Goal: Find specific page/section: Find specific page/section

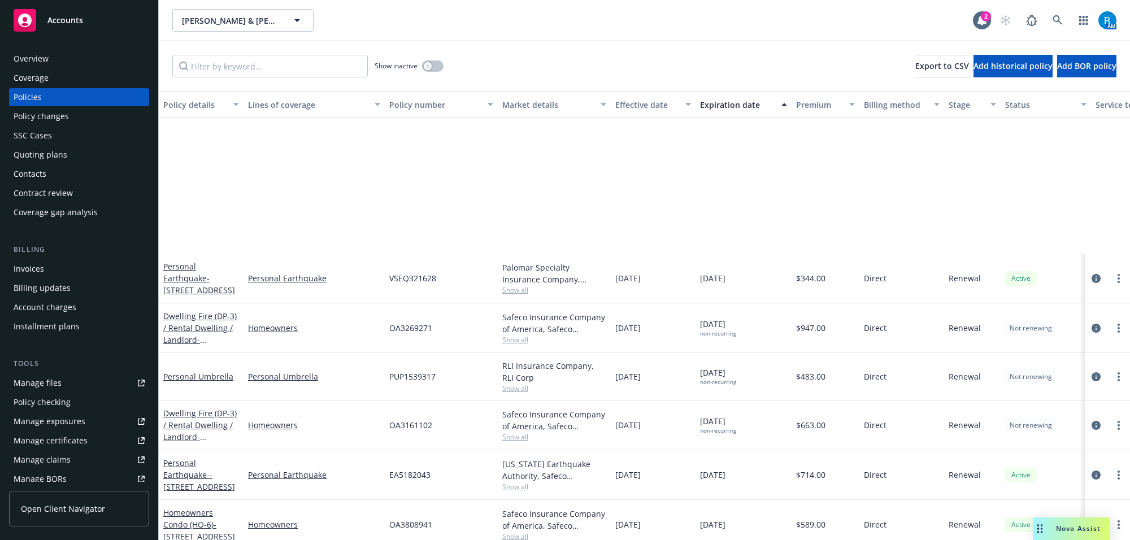
scroll to position [220, 0]
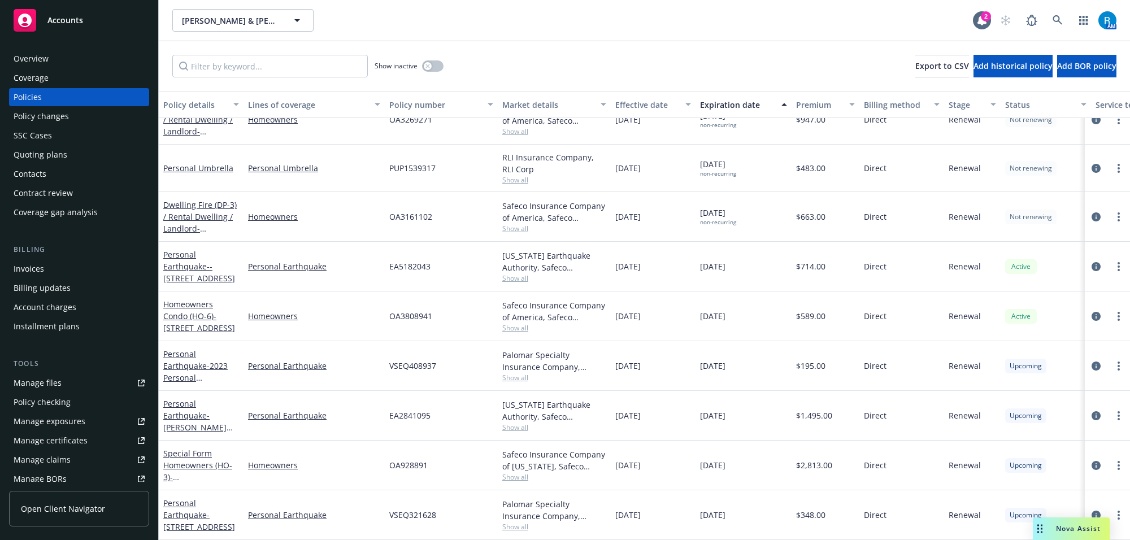
click at [398, 211] on span "OA3161102" at bounding box center [410, 217] width 43 height 12
copy span "OA3161102"
click at [1065, 18] on link at bounding box center [1057, 20] width 23 height 23
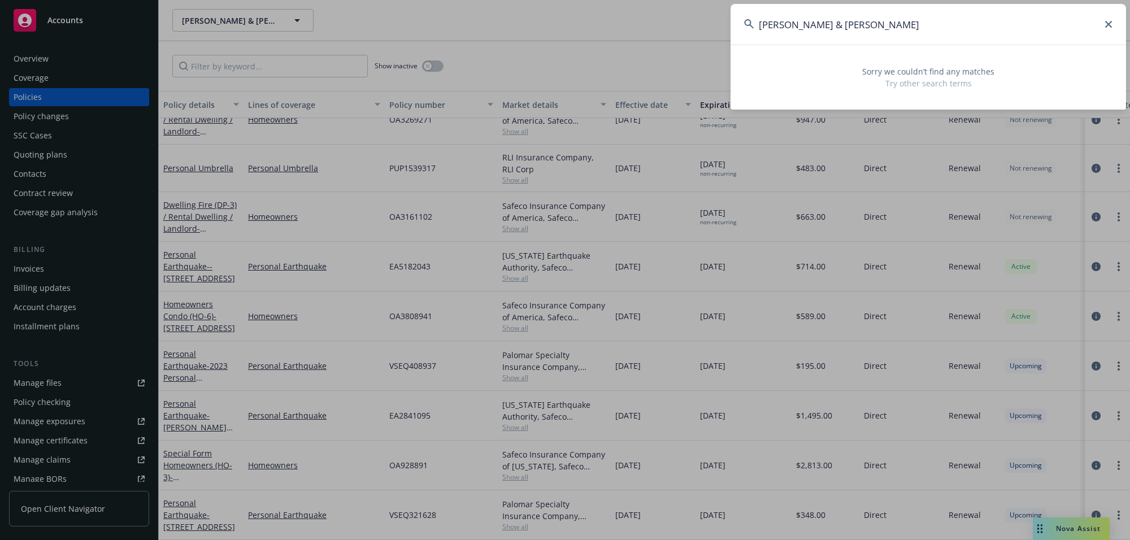
click at [958, 24] on input "[PERSON_NAME] & [PERSON_NAME]" at bounding box center [929, 24] width 396 height 41
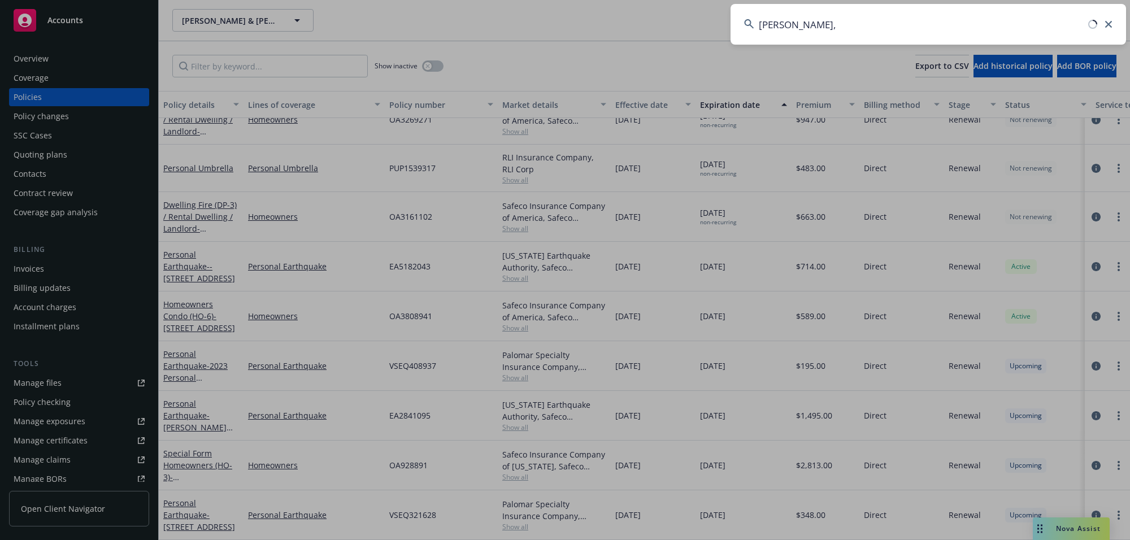
type input "[PERSON_NAME],"
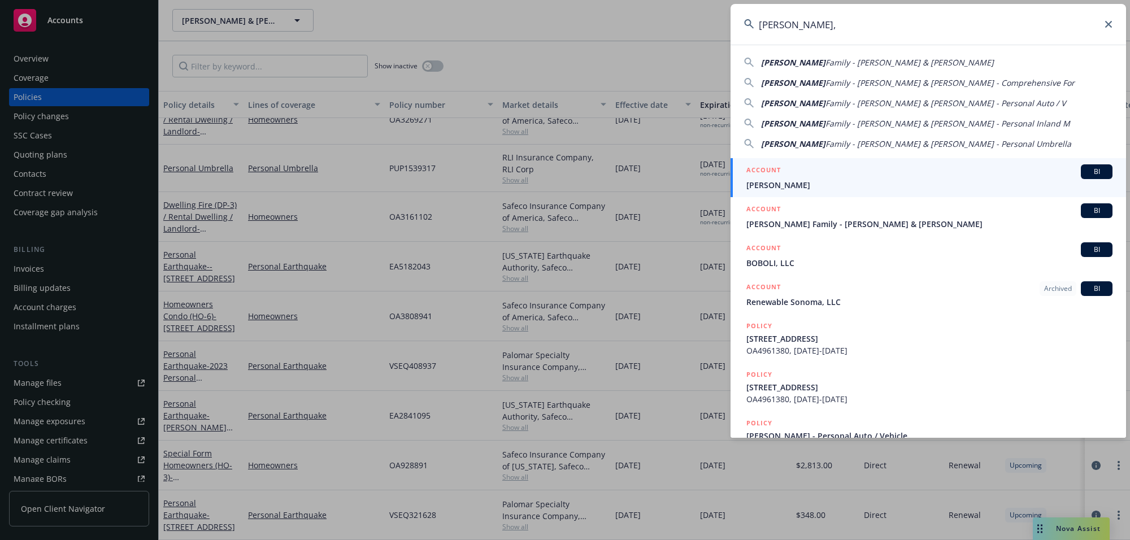
click at [783, 183] on span "[PERSON_NAME]" at bounding box center [929, 185] width 366 height 12
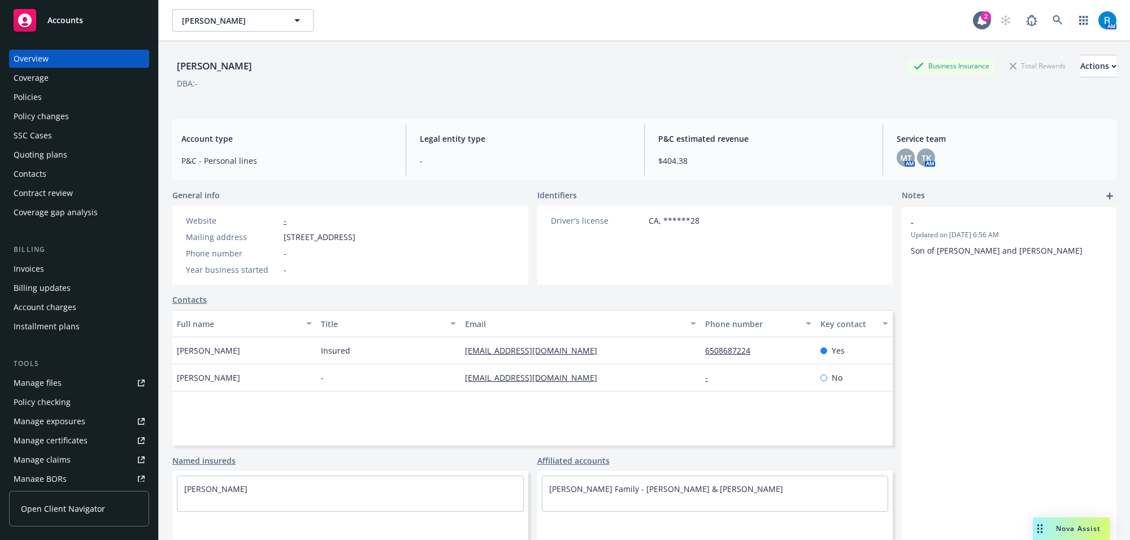
click at [38, 88] on div "Policies" at bounding box center [28, 97] width 28 height 18
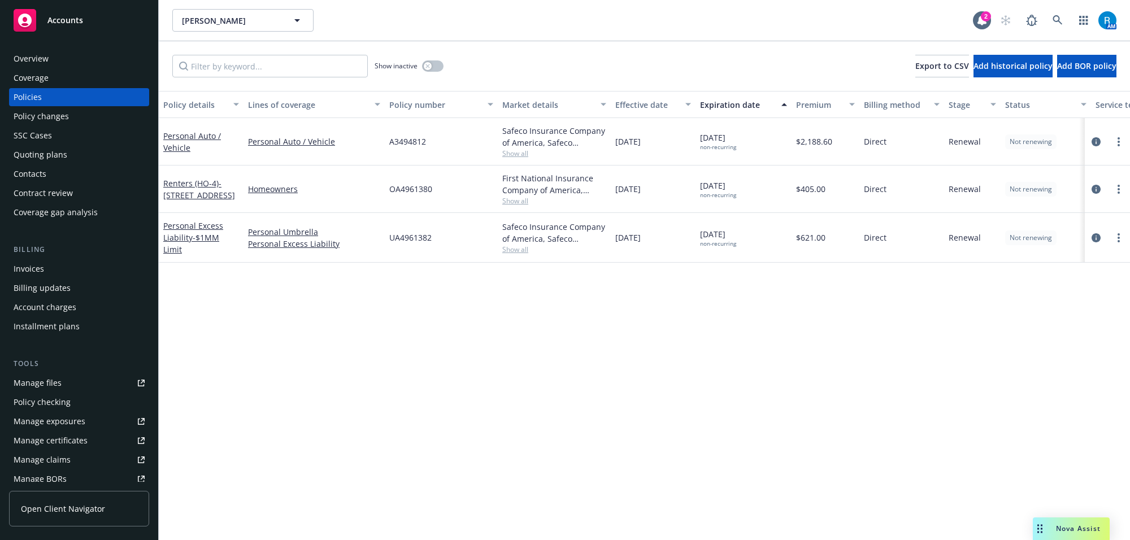
click at [410, 142] on span "A3494812" at bounding box center [407, 142] width 37 height 12
copy span "A3494812"
click at [29, 60] on div "Overview" at bounding box center [31, 59] width 35 height 18
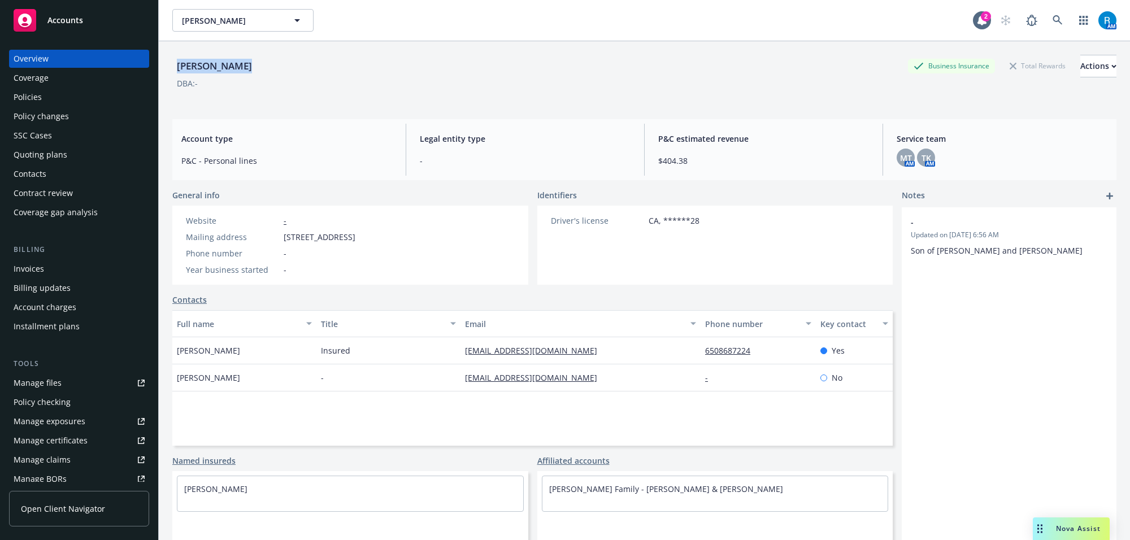
drag, startPoint x: 205, startPoint y: 65, endPoint x: 269, endPoint y: 67, distance: 64.4
click at [267, 68] on div "[PERSON_NAME] Business Insurance Total Rewards Actions DBA: - Account type P&C …" at bounding box center [644, 311] width 971 height 540
copy div "[PERSON_NAME]"
